Goal: Answer question/provide support: Share knowledge or assist other users

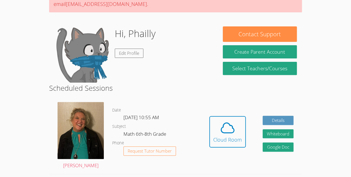
scroll to position [64, 0]
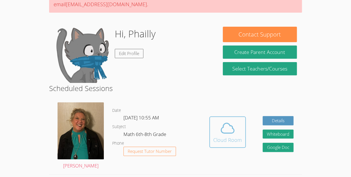
click at [234, 127] on icon at bounding box center [228, 128] width 16 height 16
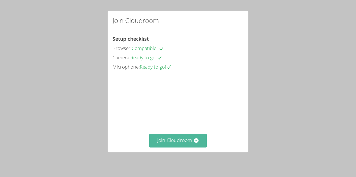
click at [180, 142] on button "Join Cloudroom" at bounding box center [178, 141] width 58 height 14
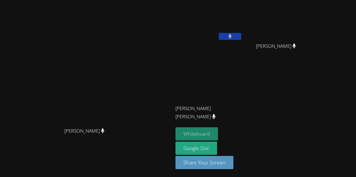
click at [218, 133] on button "Whiteboard" at bounding box center [196, 133] width 42 height 13
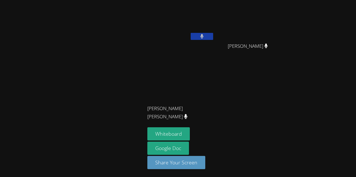
click at [206, 36] on button at bounding box center [201, 36] width 22 height 7
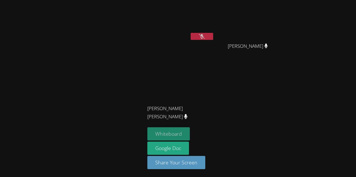
click at [163, 131] on button "Whiteboard" at bounding box center [168, 133] width 42 height 13
click at [208, 33] on button at bounding box center [201, 36] width 22 height 7
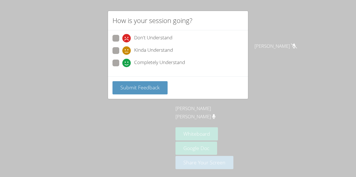
click at [122, 67] on span at bounding box center [122, 67] width 0 height 0
click at [122, 63] on input "Completely Understand" at bounding box center [124, 62] width 5 height 5
radio input "true"
click at [139, 86] on span "Submit Feedback" at bounding box center [139, 87] width 39 height 7
